Goal: Task Accomplishment & Management: Use online tool/utility

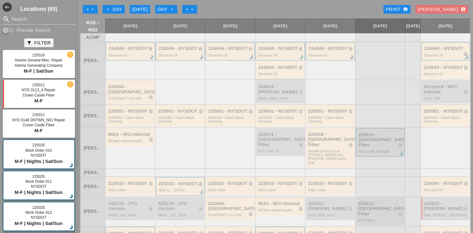
click at [272, 70] on div "224044 - NYSDOT lock" at bounding box center [280, 67] width 45 height 5
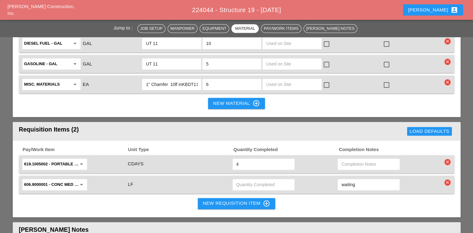
scroll to position [839, 0]
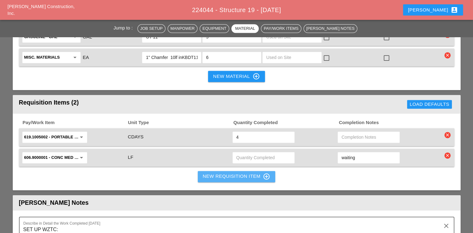
click at [202, 171] on button "New Requisition Item control_point" at bounding box center [237, 176] width 78 height 11
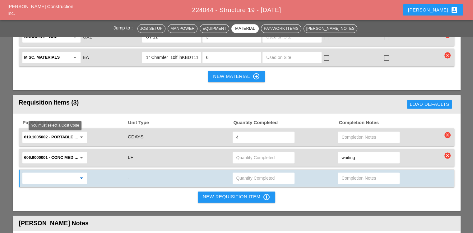
click at [57, 173] on input "text" at bounding box center [50, 178] width 52 height 10
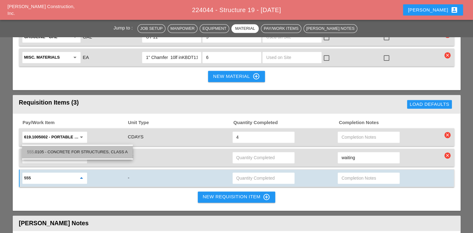
click at [71, 152] on div "555 .0105 - CONCRETE FOR STRUCTURES, CLASS A" at bounding box center [77, 152] width 101 height 7
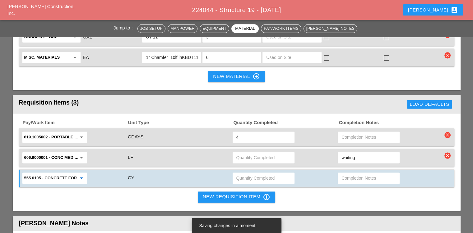
type input "555.0105 - CONCRETE FOR STRUCTURES, CLASS A"
click at [260, 173] on input "text" at bounding box center [263, 178] width 54 height 10
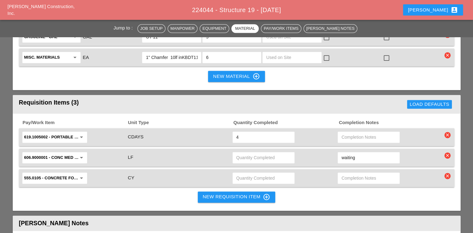
click at [260, 173] on input "text" at bounding box center [263, 178] width 54 height 10
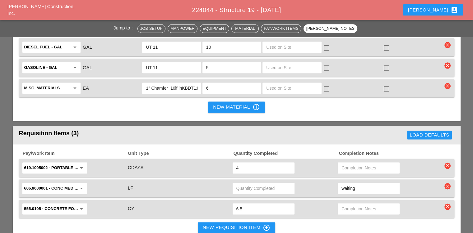
scroll to position [808, 0]
type input "6.5"
click at [245, 184] on input "text" at bounding box center [263, 189] width 54 height 10
click at [239, 184] on input "text" at bounding box center [263, 189] width 54 height 10
type input "11"
